Goal: Find specific page/section: Find specific page/section

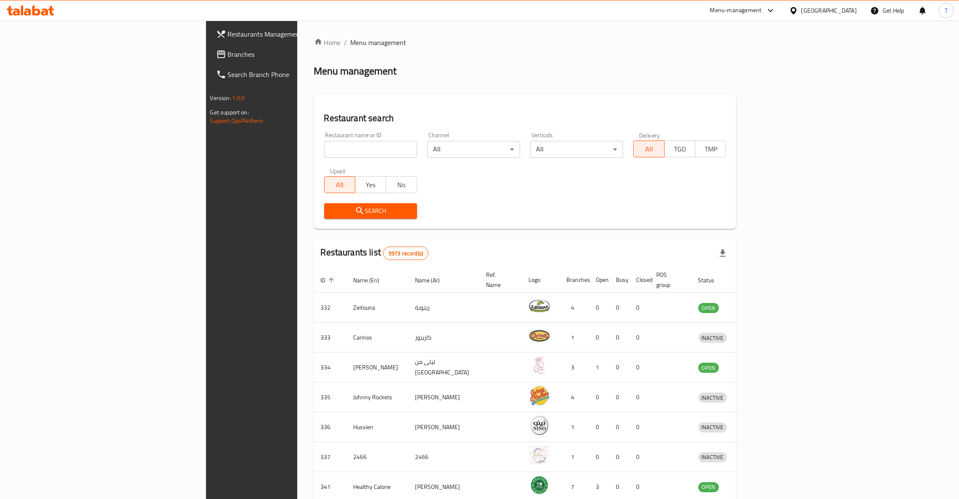
click at [324, 151] on input "search" at bounding box center [370, 149] width 93 height 17
click button "Search" at bounding box center [370, 211] width 93 height 16
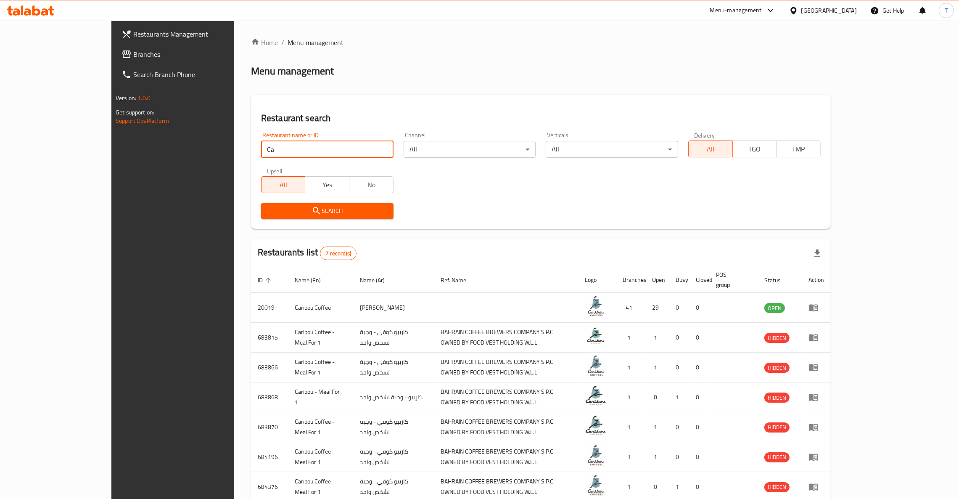
type input "C"
type input "lotsa"
click button "Search" at bounding box center [327, 211] width 132 height 16
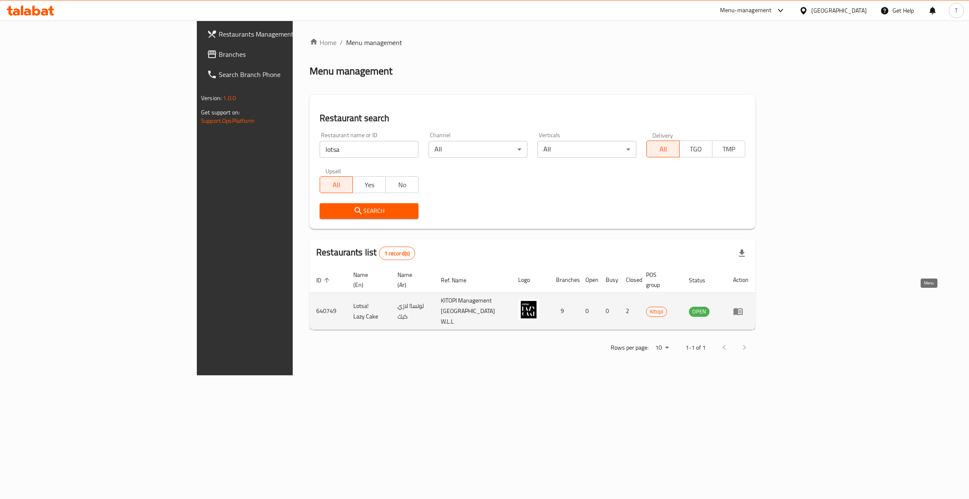
click at [741, 310] on icon "enhanced table" at bounding box center [739, 311] width 3 height 3
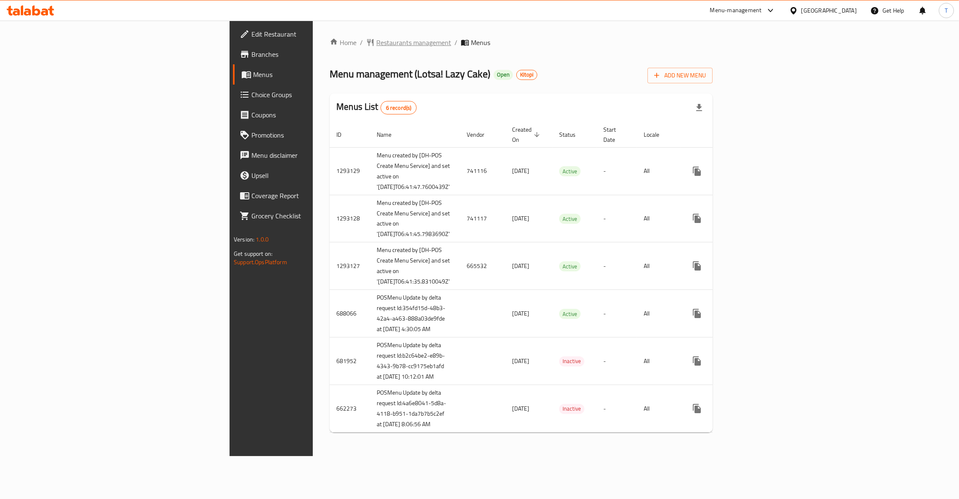
click at [376, 40] on span "Restaurants management" at bounding box center [413, 42] width 75 height 10
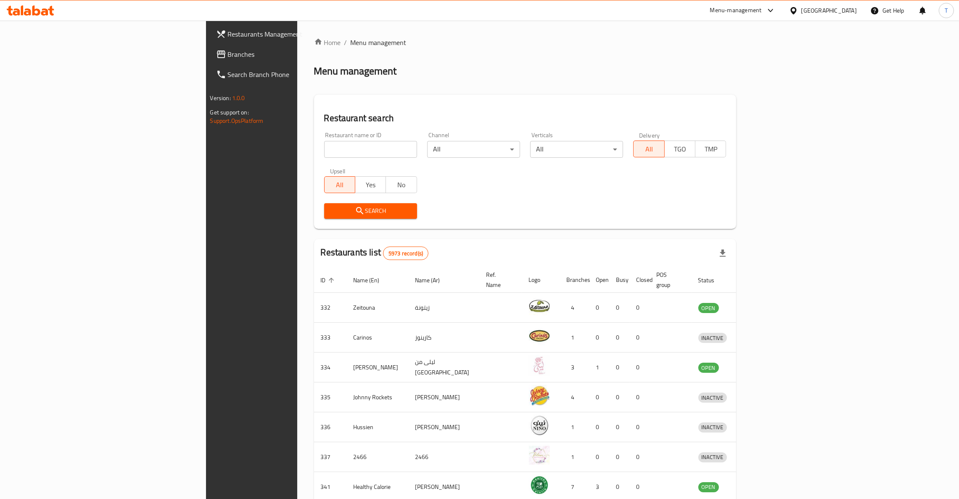
click at [324, 141] on input "search" at bounding box center [370, 149] width 93 height 17
click button "Search" at bounding box center [370, 211] width 93 height 16
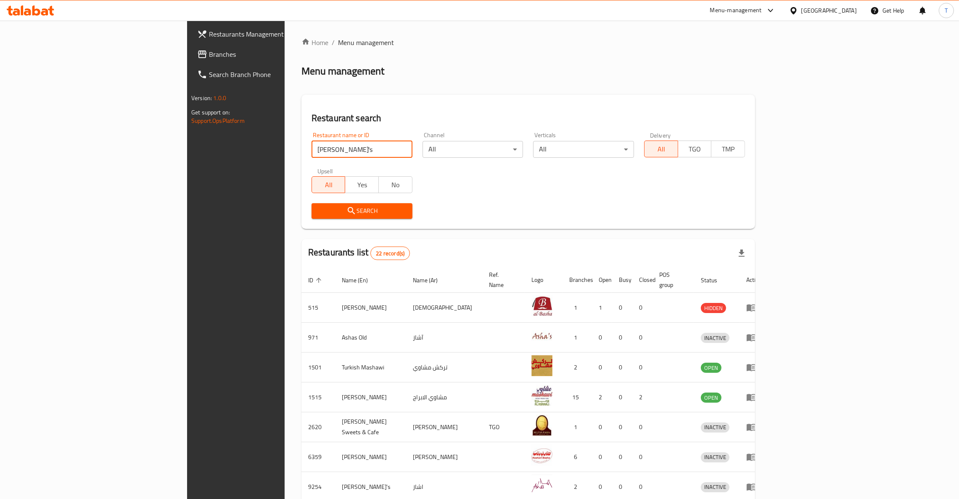
type input "[PERSON_NAME]'s"
click button "Search" at bounding box center [362, 211] width 101 height 16
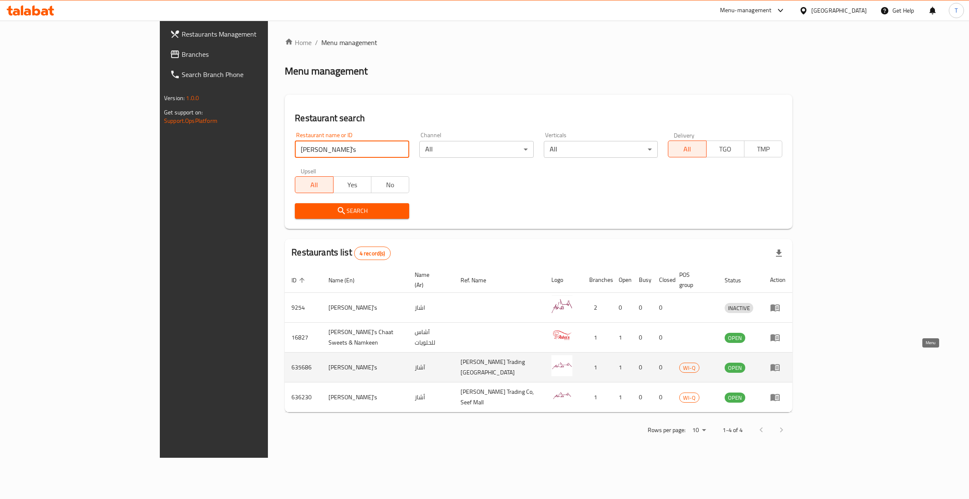
click at [780, 362] on icon "enhanced table" at bounding box center [775, 367] width 10 height 10
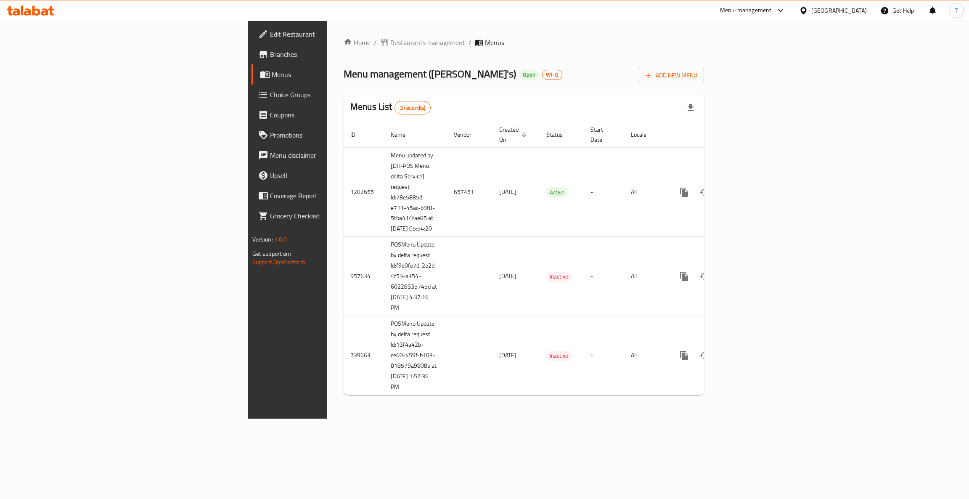
click at [270, 54] on span "Branches" at bounding box center [336, 54] width 133 height 10
